Goal: Navigation & Orientation: Find specific page/section

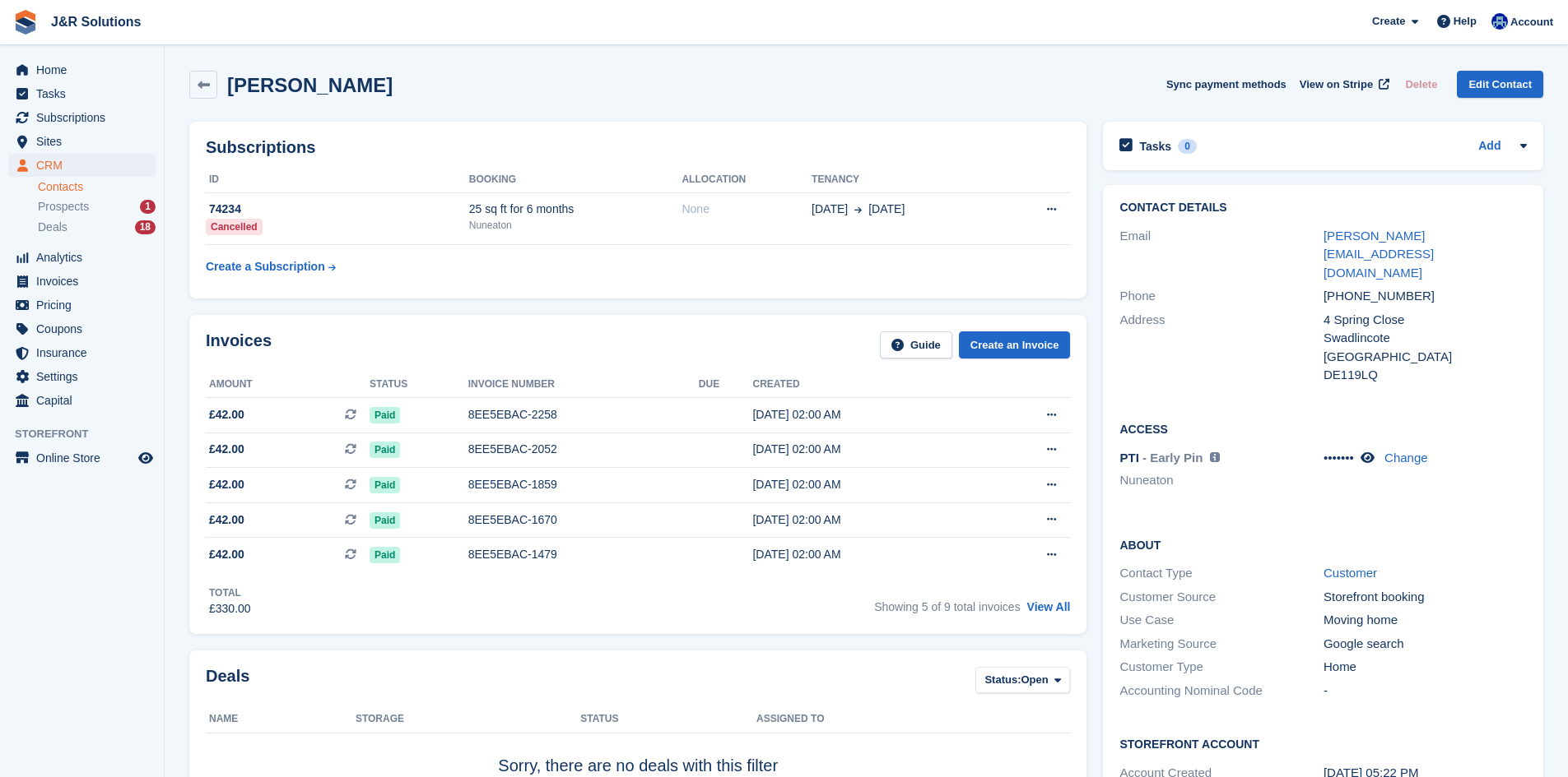
click at [94, 198] on li "Prospects 1" at bounding box center [101, 207] width 126 height 19
click at [88, 218] on li "Deals 18" at bounding box center [101, 227] width 126 height 19
click at [87, 208] on span "Prospects" at bounding box center [64, 206] width 51 height 15
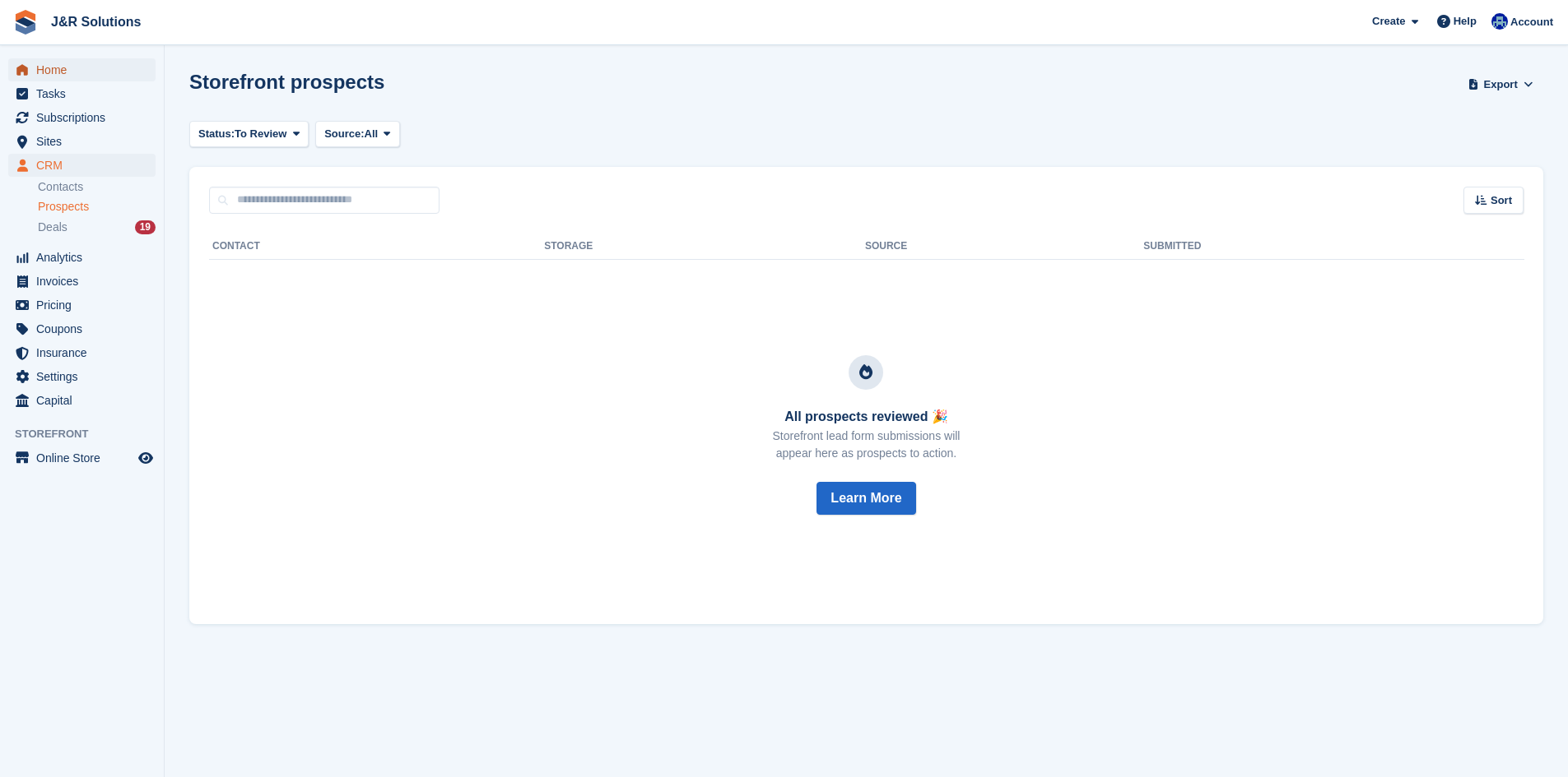
click at [89, 63] on span "Home" at bounding box center [86, 69] width 99 height 23
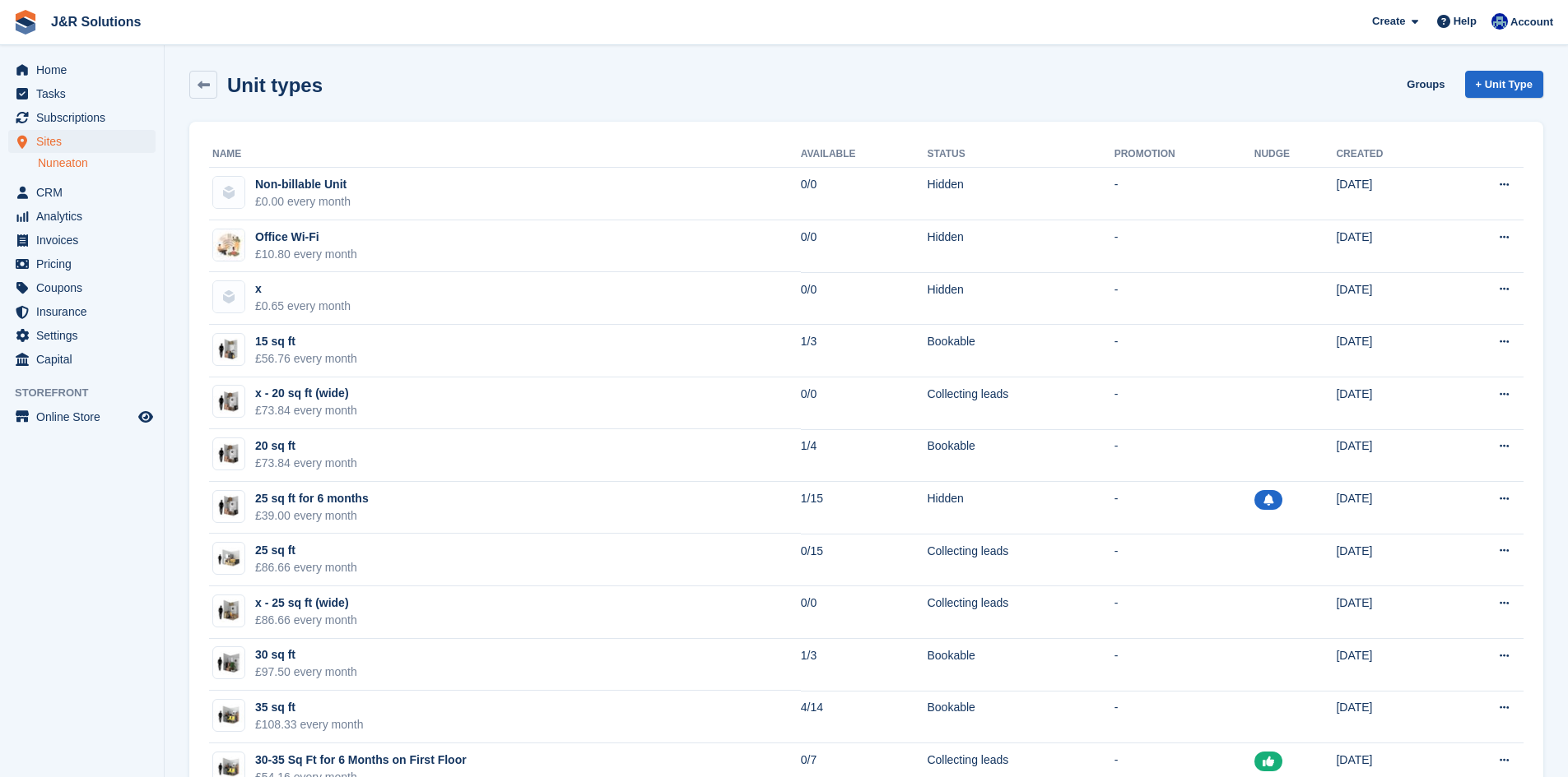
scroll to position [1152, 0]
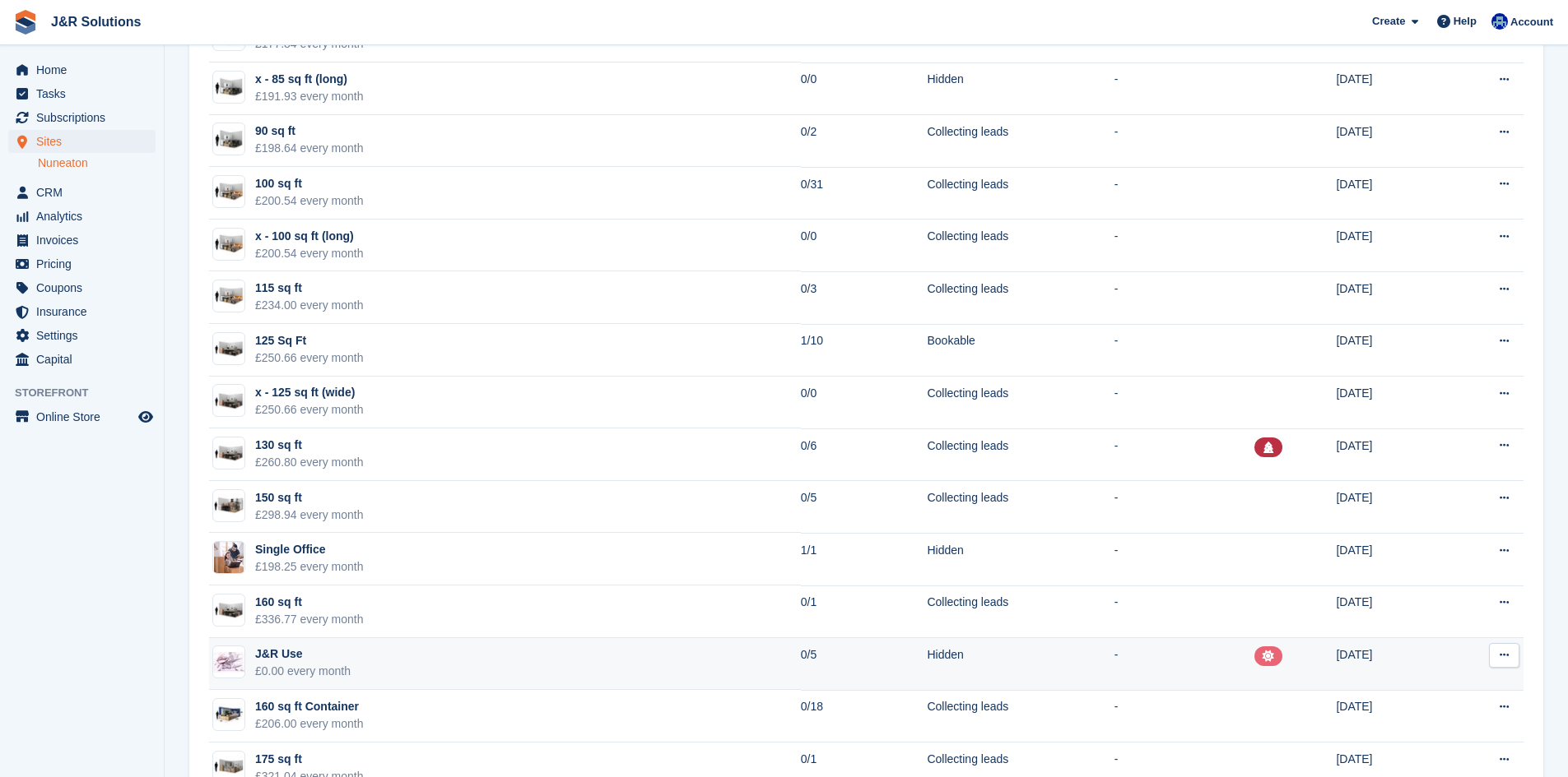
click at [1254, 649] on div at bounding box center [1267, 656] width 28 height 20
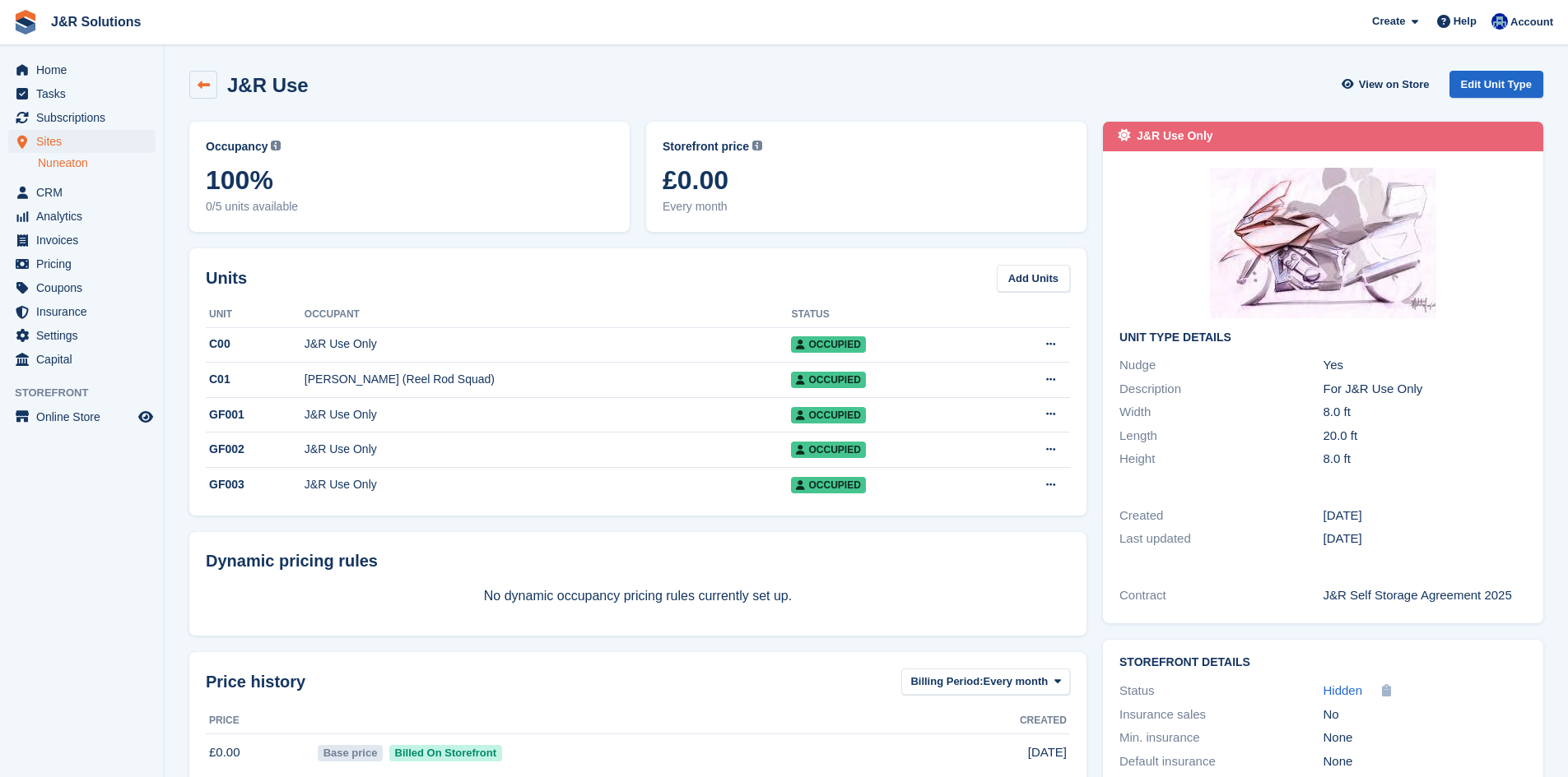
click at [194, 82] on link at bounding box center [203, 84] width 28 height 28
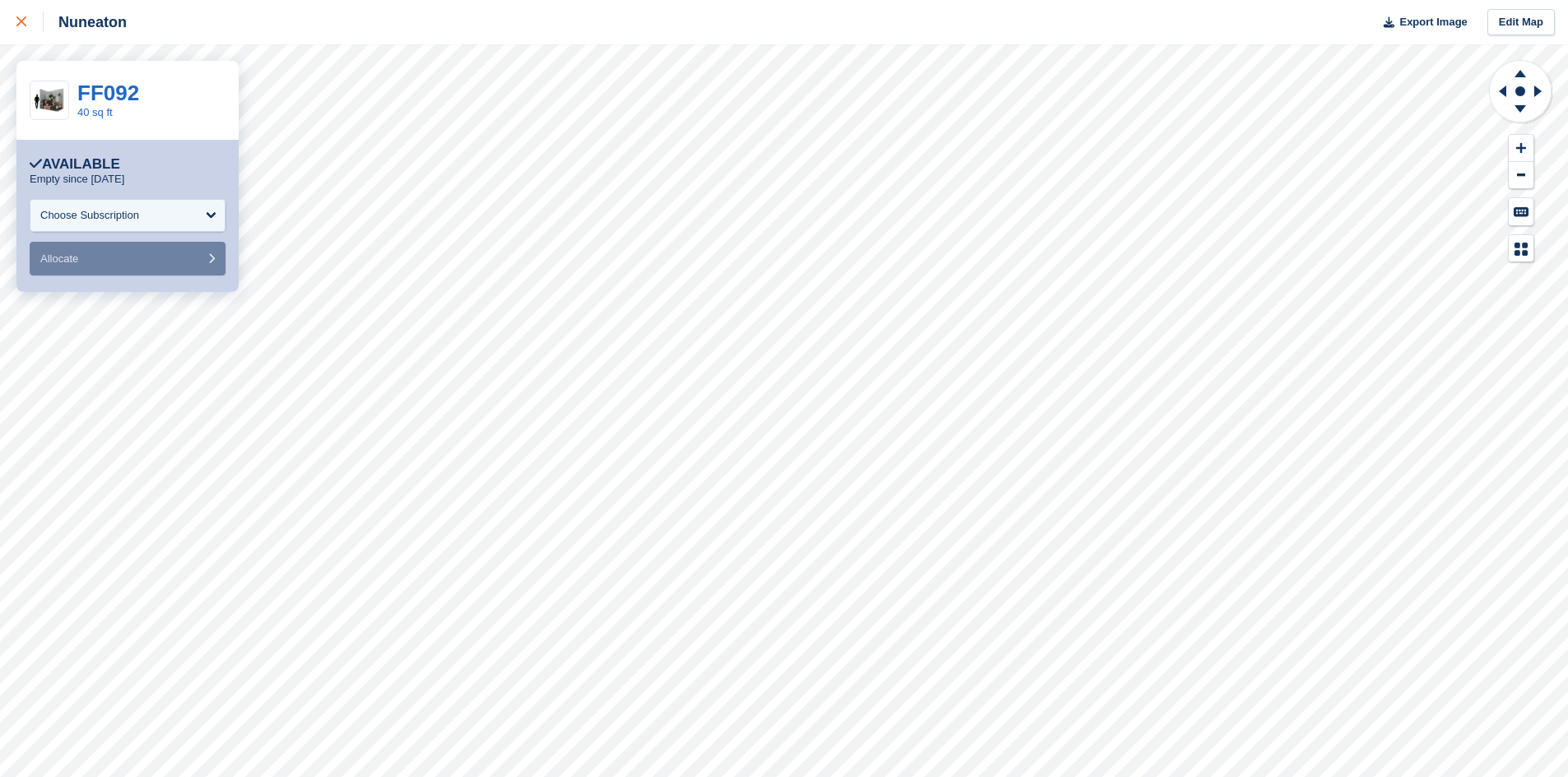
click at [27, 35] on link at bounding box center [22, 22] width 44 height 45
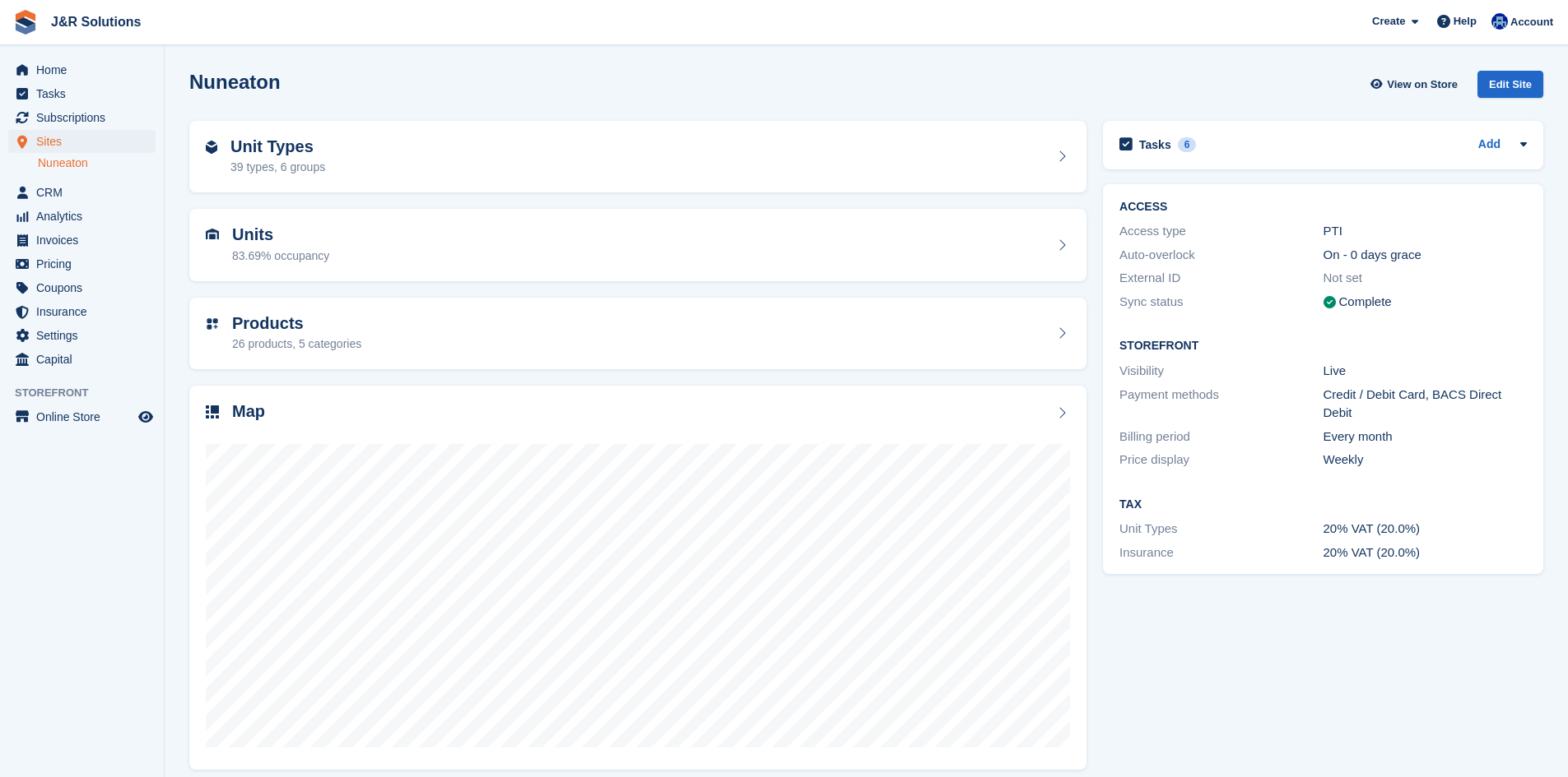
click at [55, 180] on div "Sites Sites Sites Nuneaton Nuneaton" at bounding box center [82, 156] width 164 height 51
click at [57, 185] on span "CRM" at bounding box center [86, 192] width 99 height 23
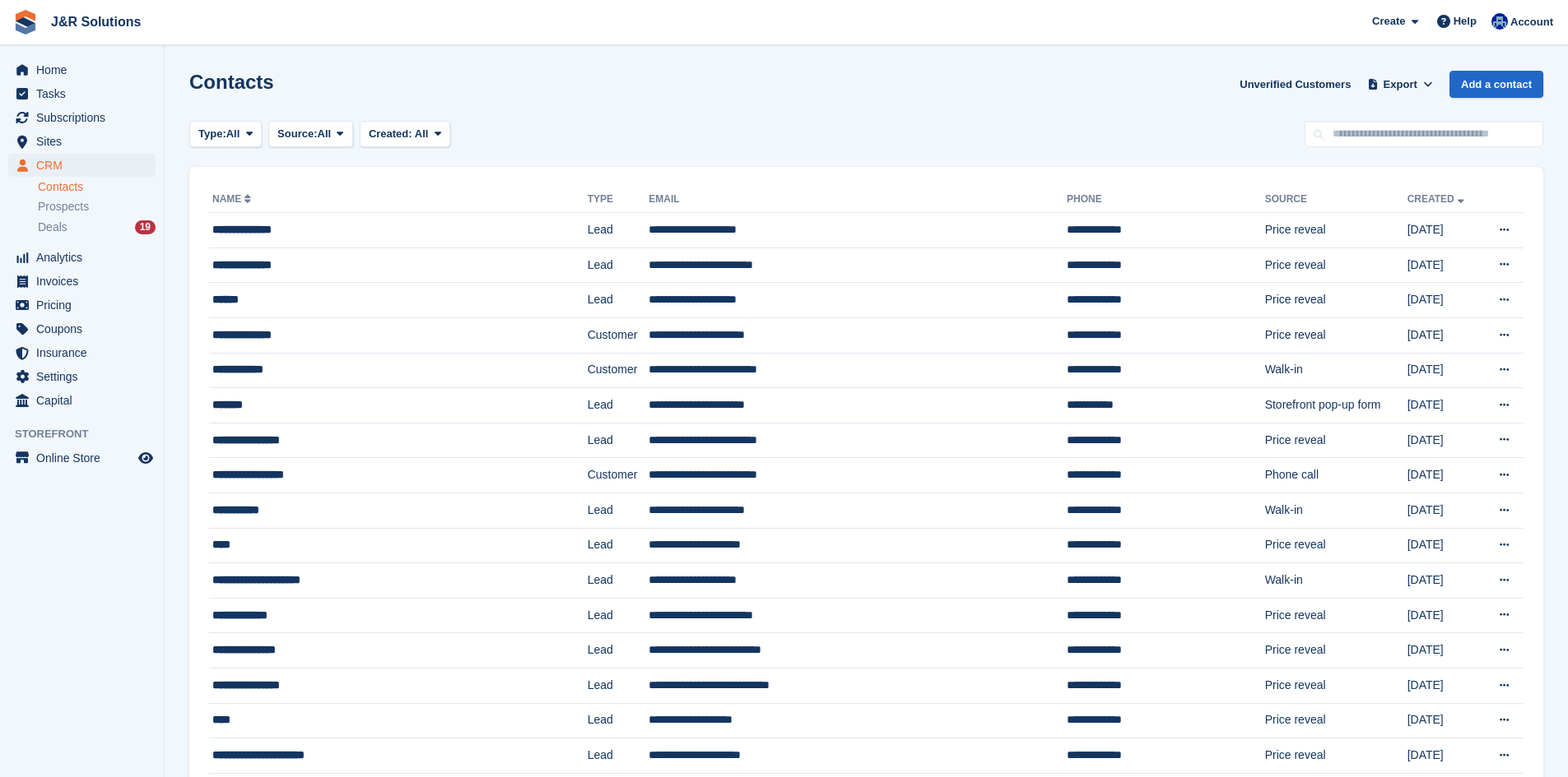
drag, startPoint x: 755, startPoint y: 149, endPoint x: 174, endPoint y: 95, distance: 583.5
click at [443, 94] on div "Contacts Unverified Customers Export Export Contacts Export a CSV of all Contac…" at bounding box center [866, 93] width 1354 height 47
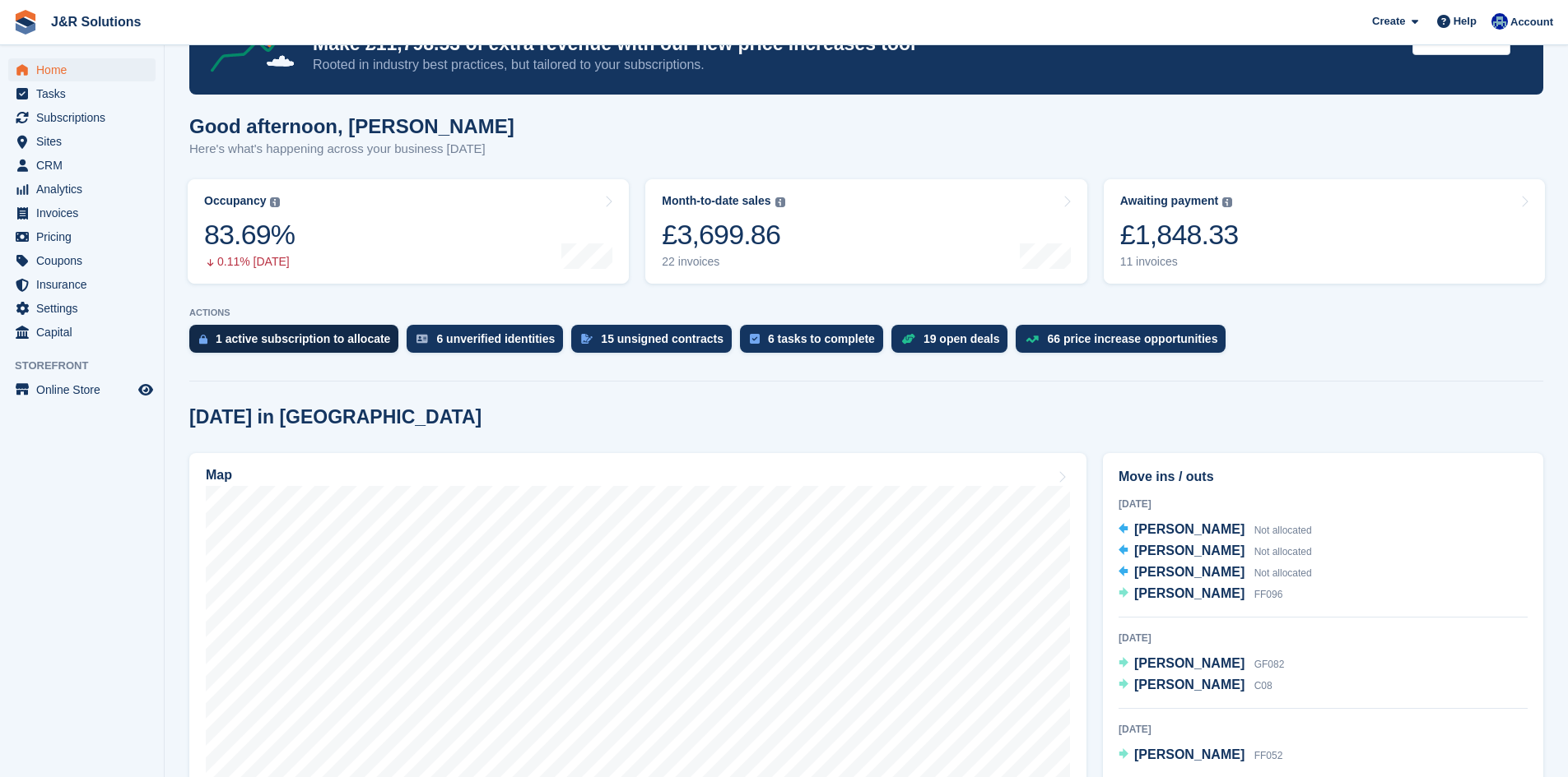
click at [278, 347] on div "1 active subscription to allocate" at bounding box center [294, 339] width 209 height 28
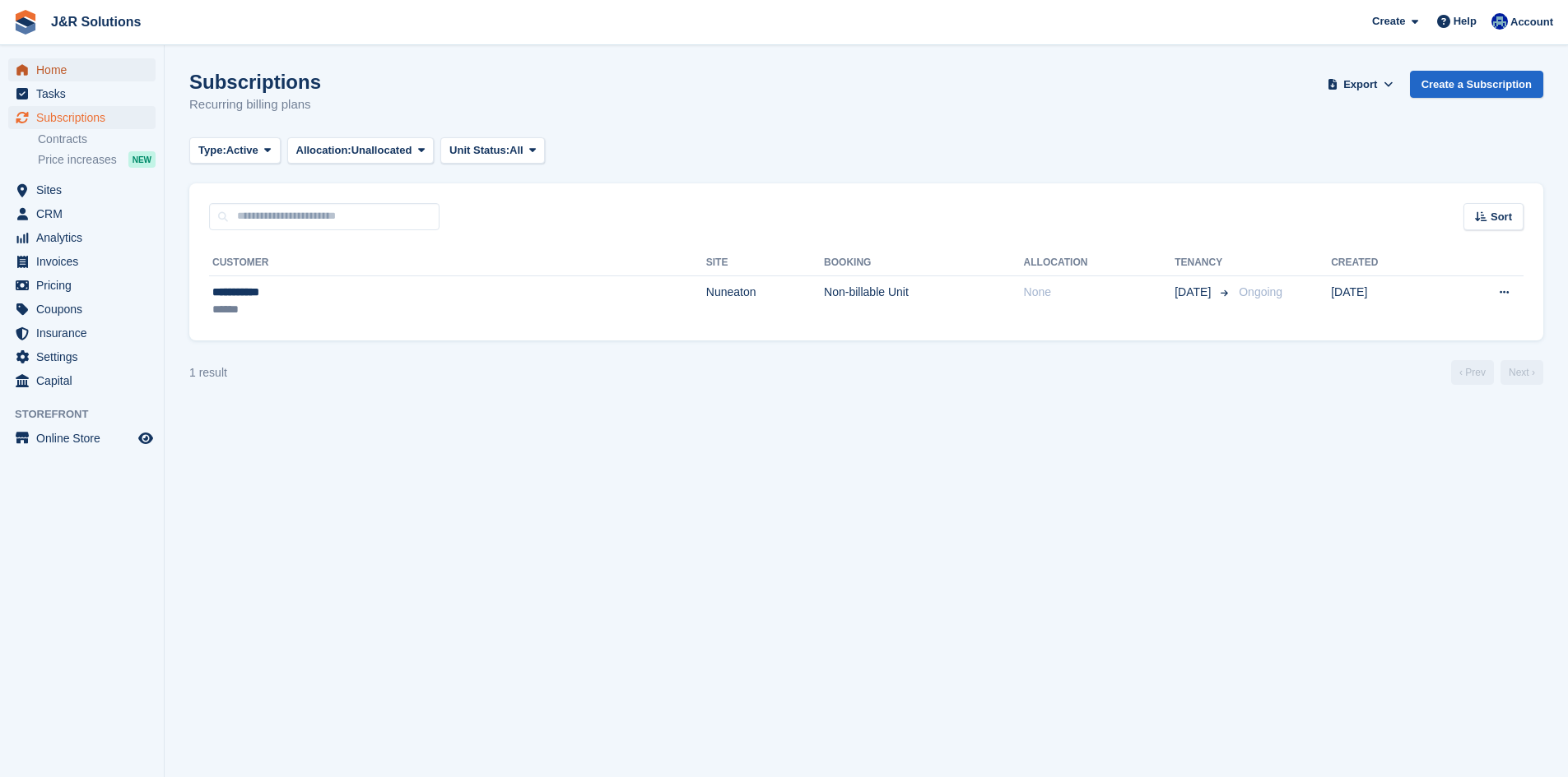
click at [51, 68] on span "Home" at bounding box center [86, 69] width 99 height 23
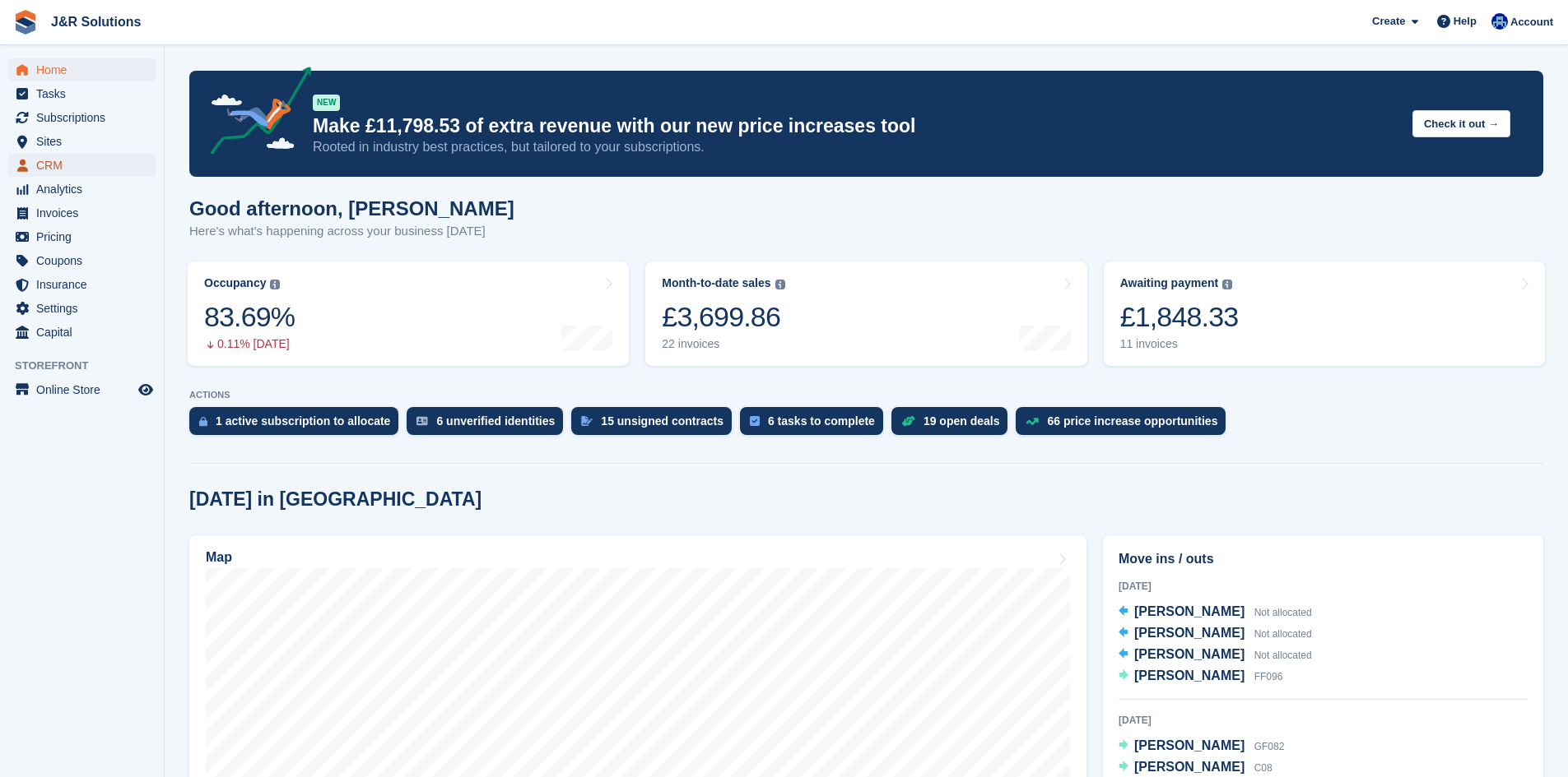
click at [76, 158] on span "CRM" at bounding box center [86, 165] width 99 height 23
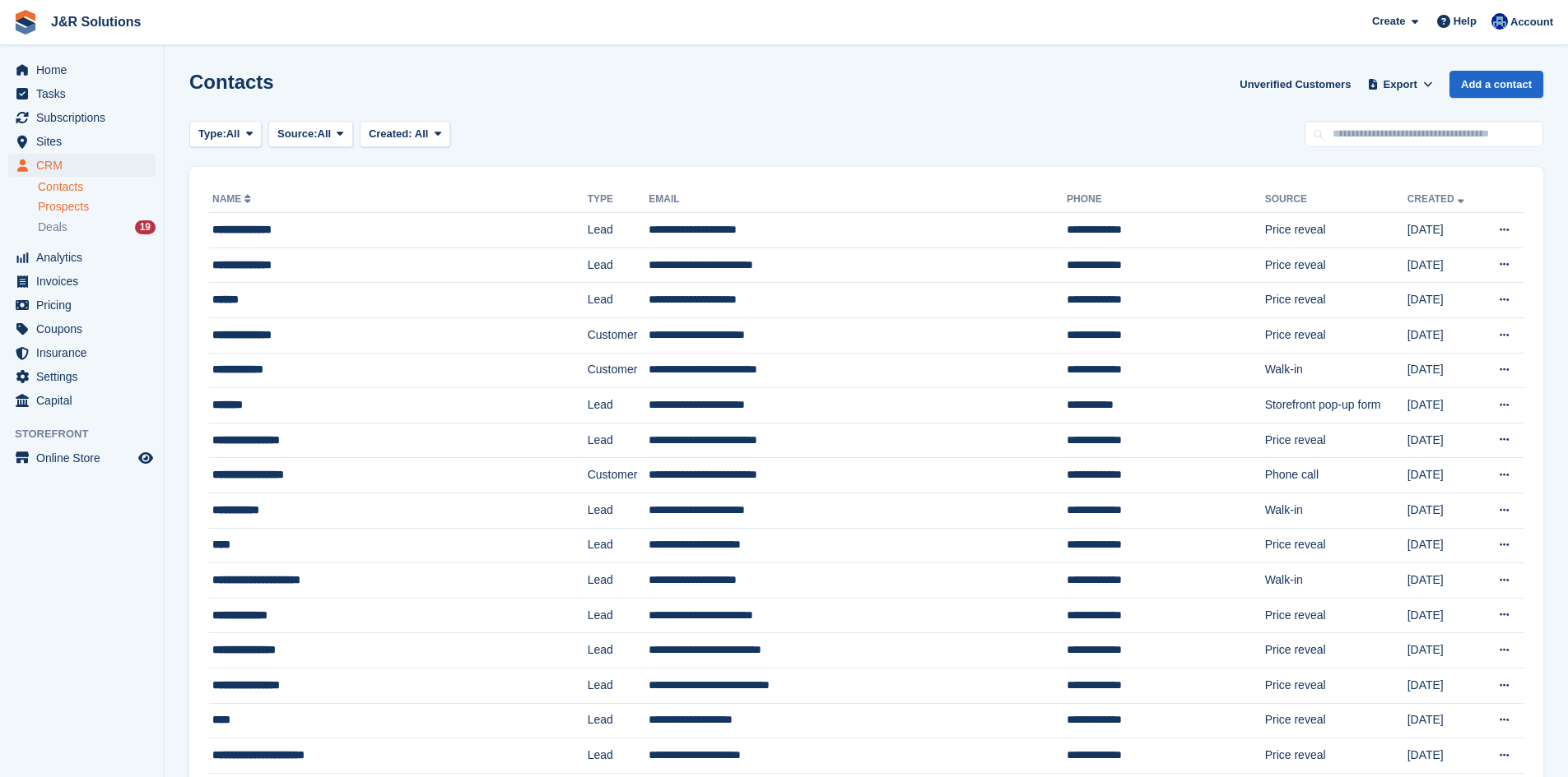
click at [89, 206] on div "Prospects" at bounding box center [97, 206] width 118 height 15
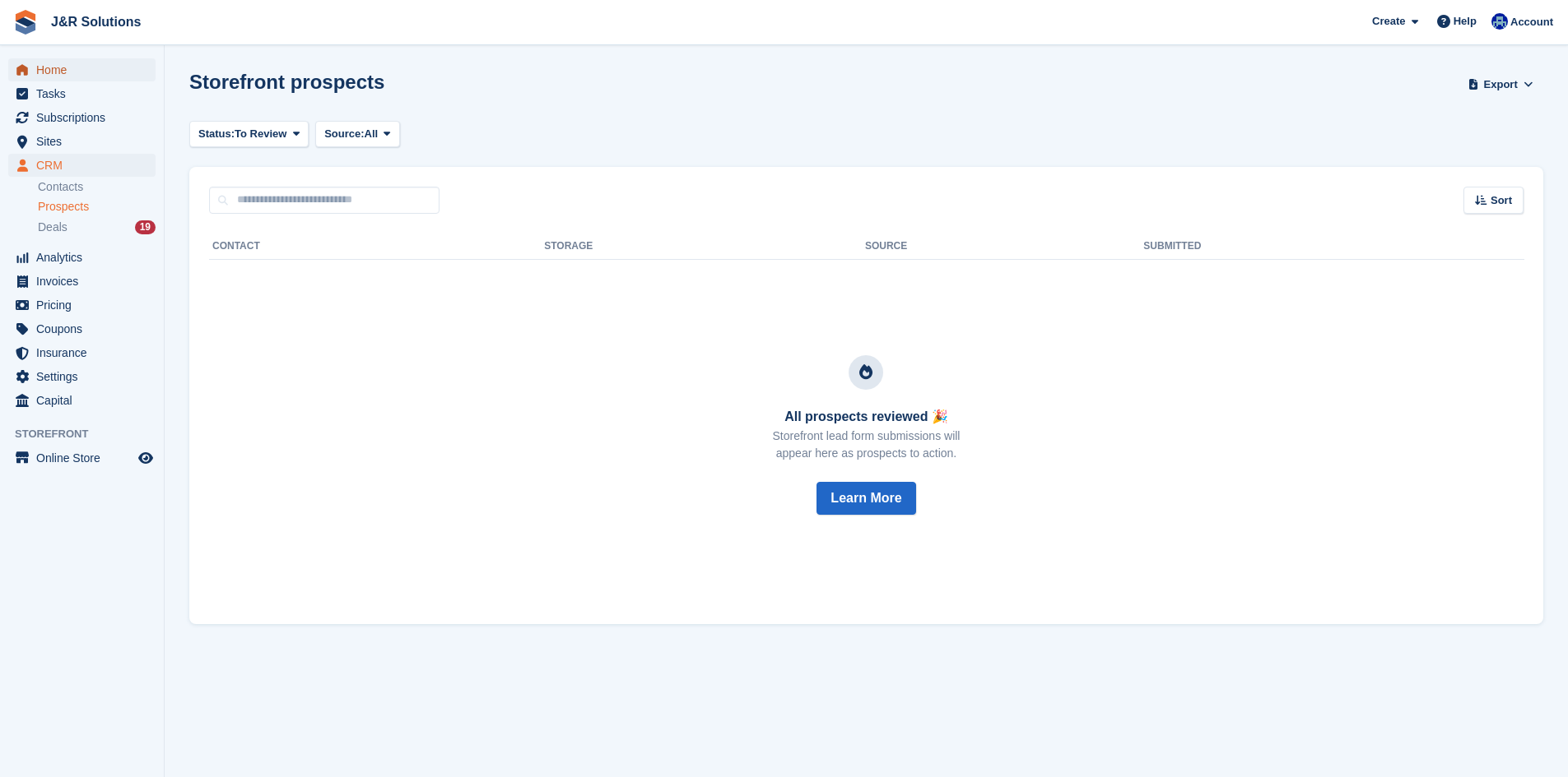
click at [105, 72] on span "Home" at bounding box center [86, 69] width 99 height 23
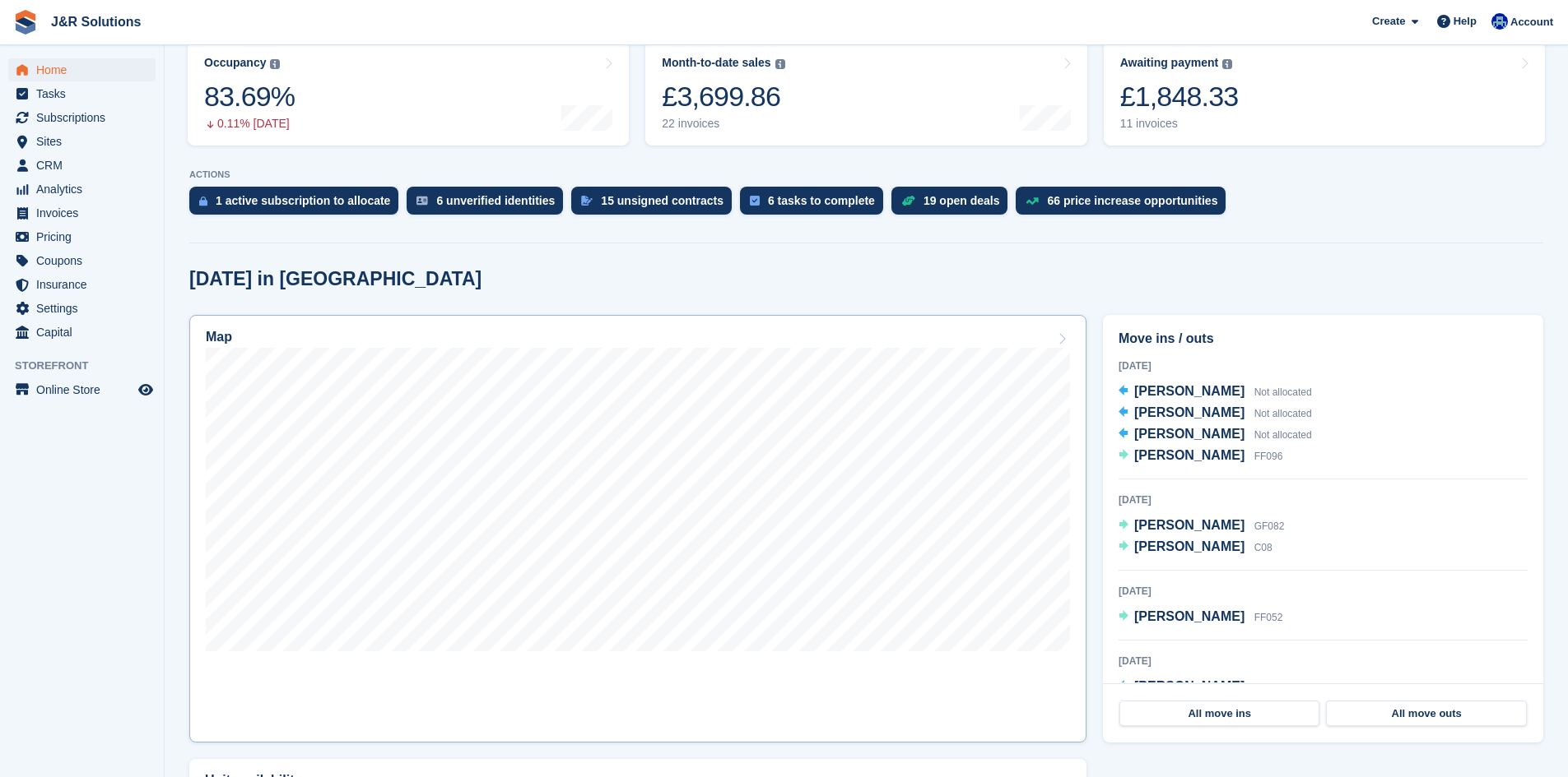
scroll to position [246, 0]
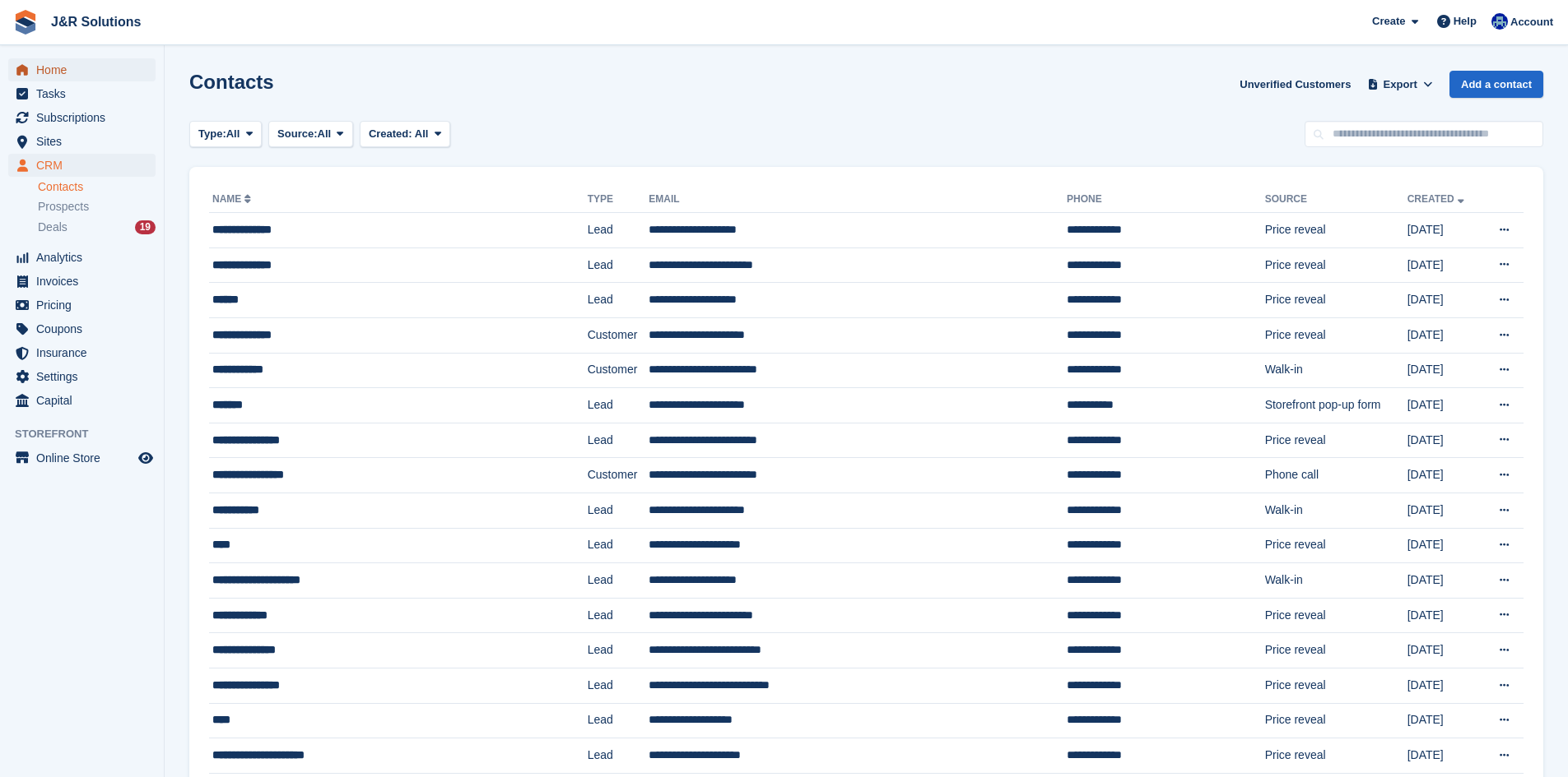
click at [110, 66] on span "Home" at bounding box center [86, 69] width 99 height 23
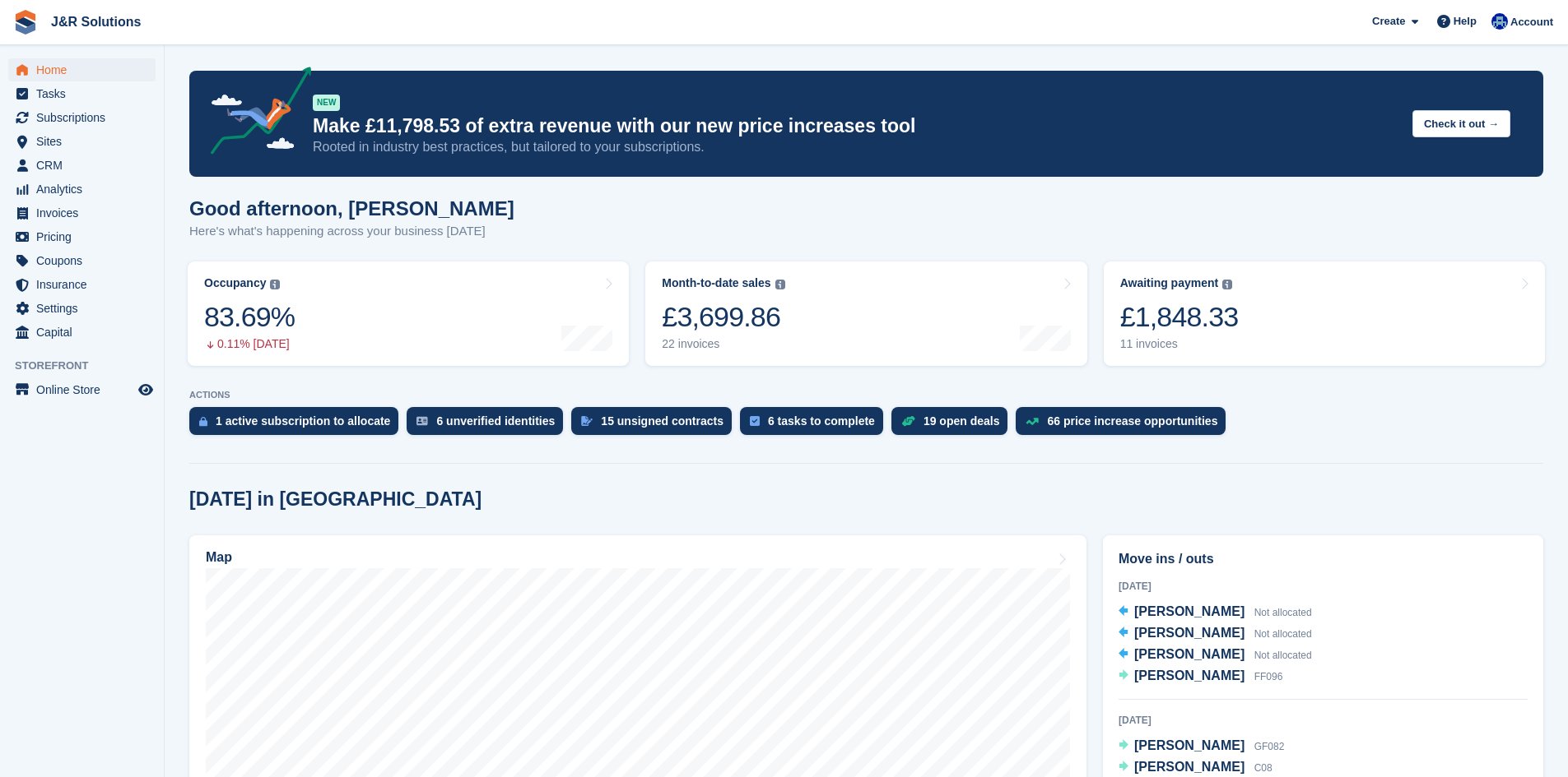
scroll to position [329, 0]
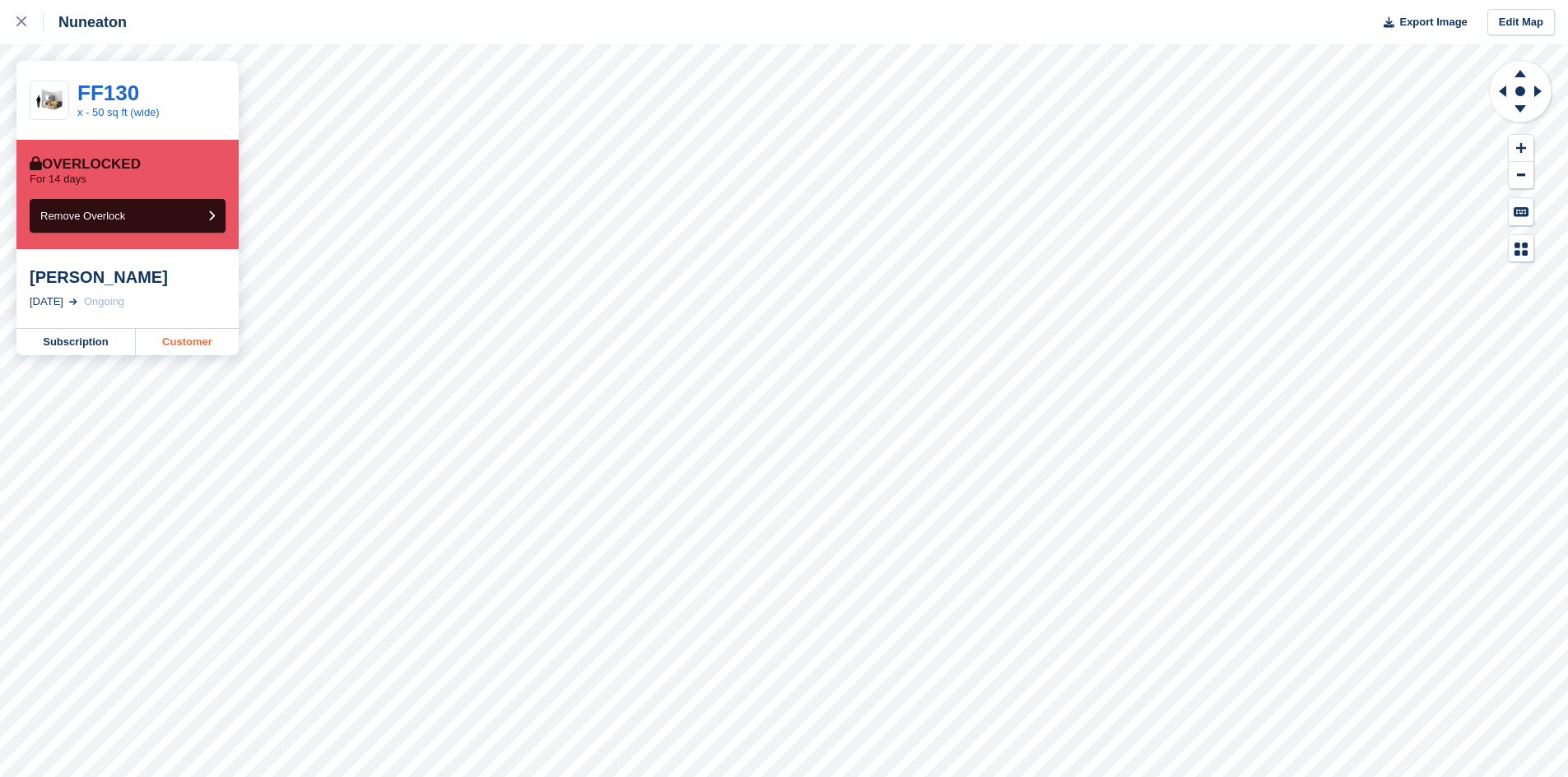
click at [186, 352] on link "Customer" at bounding box center [187, 342] width 103 height 27
